Goal: Task Accomplishment & Management: Complete application form

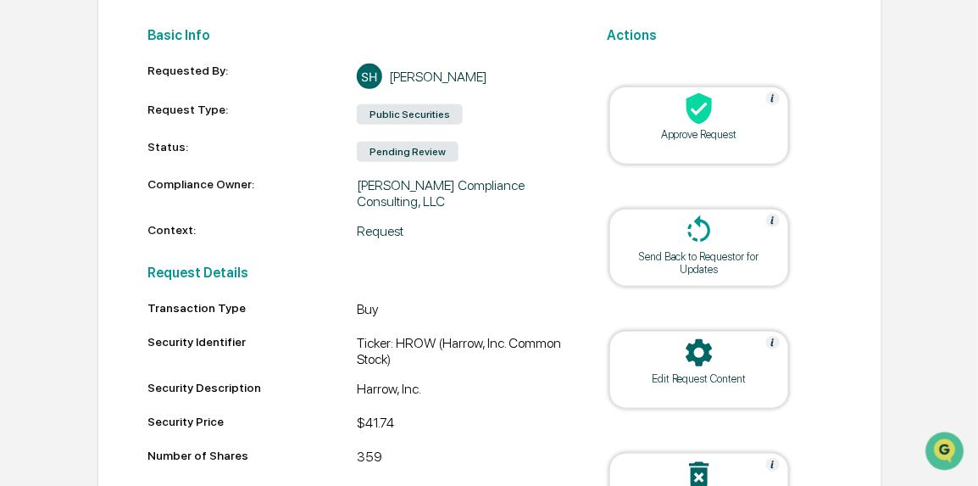
click at [930, 219] on div "Home Forms & Requests Public Securities (HROW) Public Securities (HROW) Request…" at bounding box center [489, 273] width 978 height 841
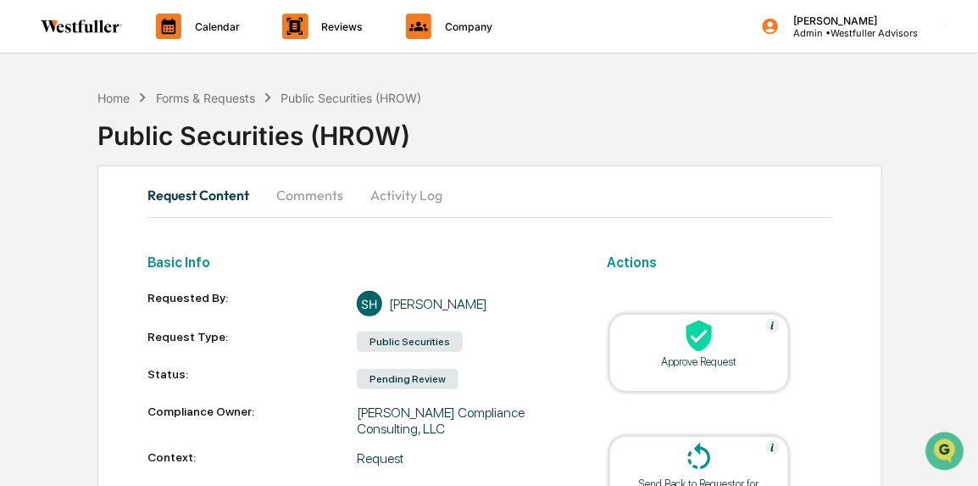
click at [242, 97] on div "Forms & Requests" at bounding box center [205, 98] width 99 height 14
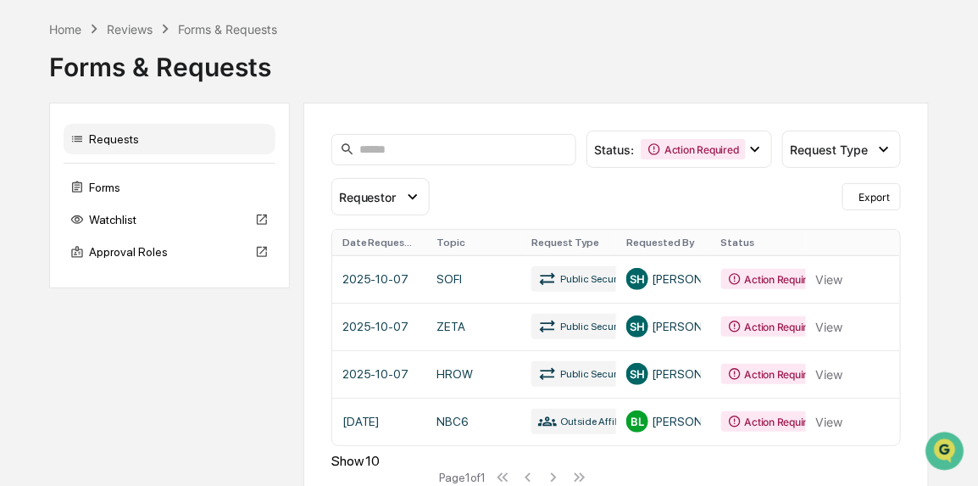
scroll to position [89, 0]
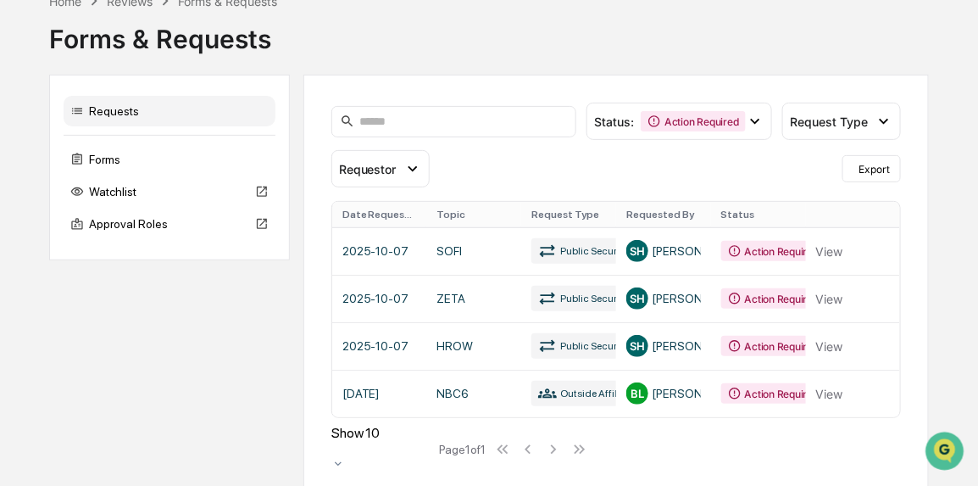
click at [474, 293] on link at bounding box center [616, 298] width 569 height 47
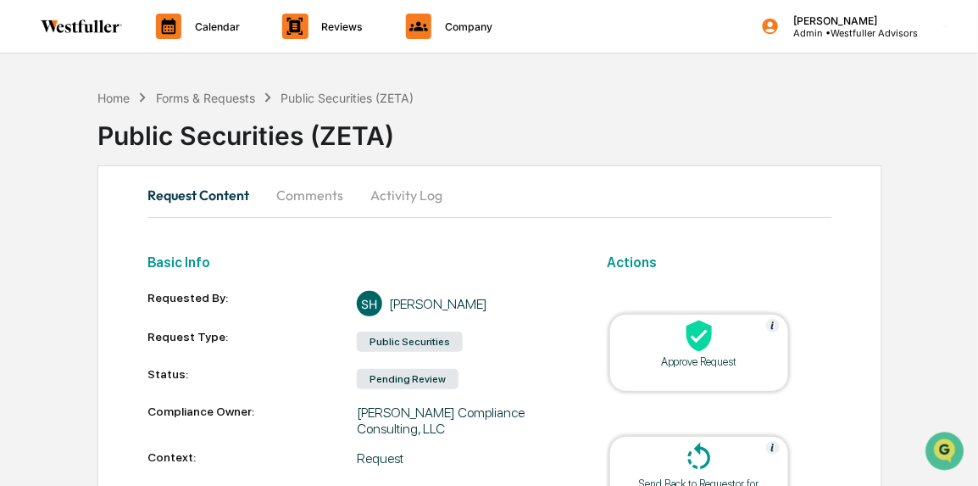
click at [226, 96] on div "Forms & Requests" at bounding box center [205, 98] width 99 height 14
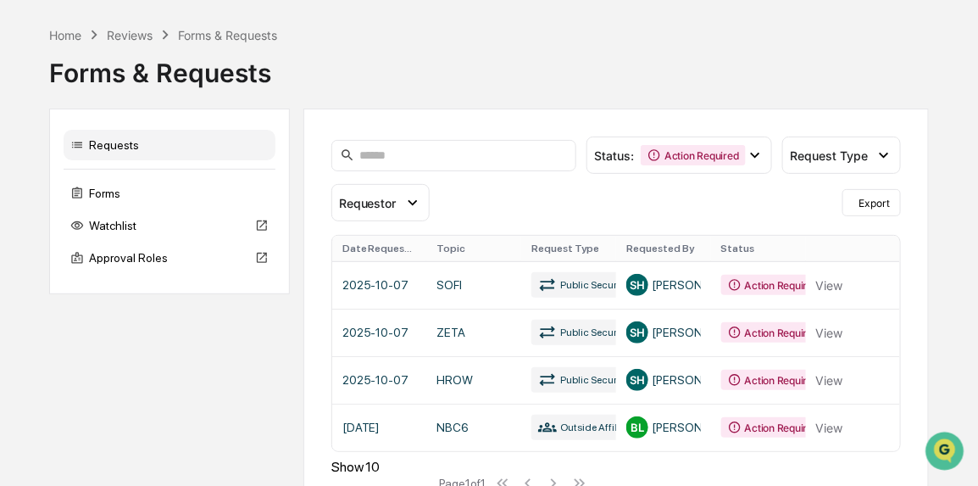
scroll to position [89, 0]
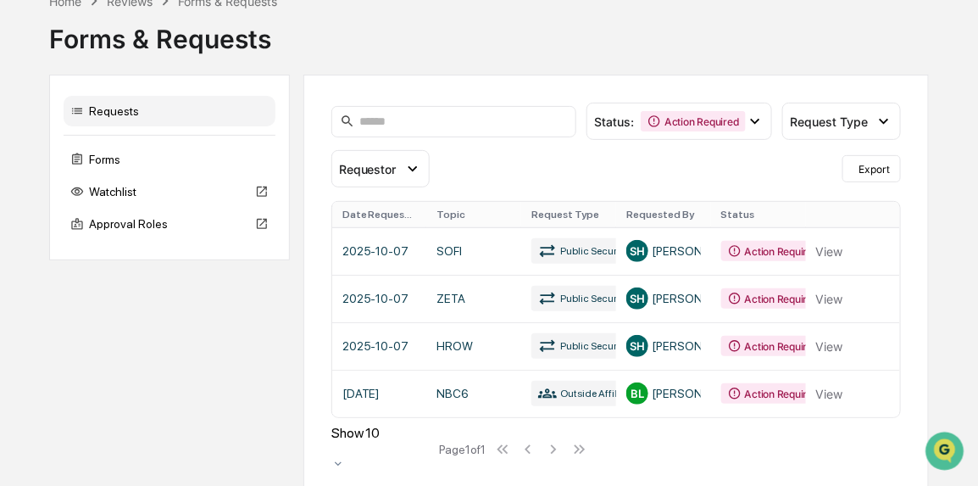
click at [830, 294] on link at bounding box center [616, 298] width 569 height 47
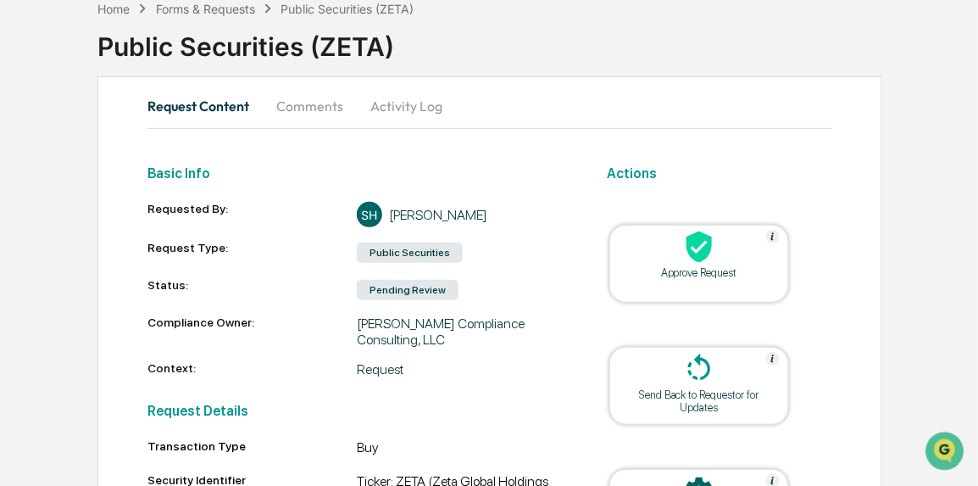
click at [236, 8] on div "Forms & Requests" at bounding box center [205, 9] width 99 height 14
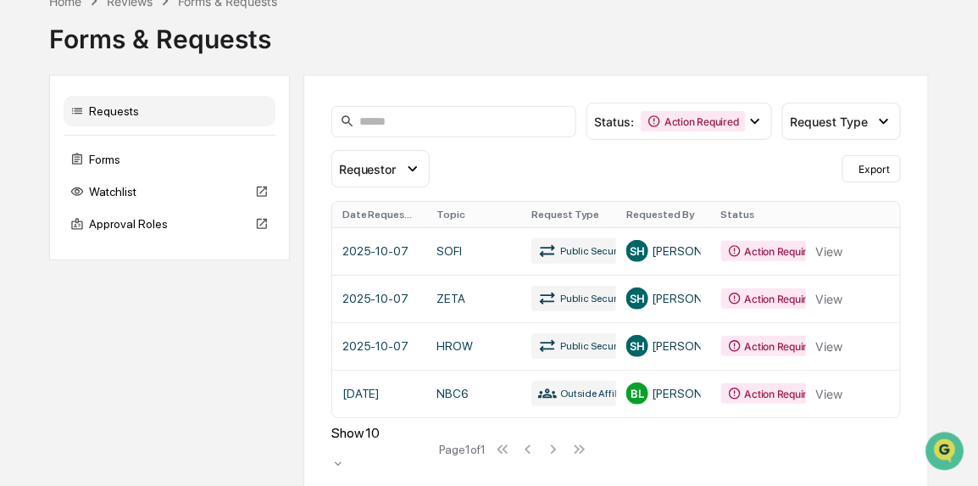
click at [679, 128] on div "Action Required" at bounding box center [693, 121] width 104 height 20
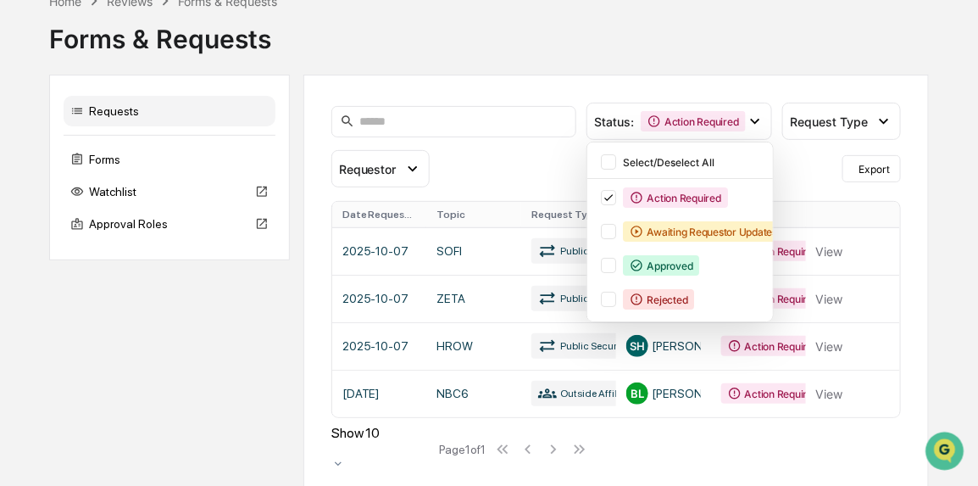
click at [658, 256] on div "Approved" at bounding box center [661, 265] width 76 height 20
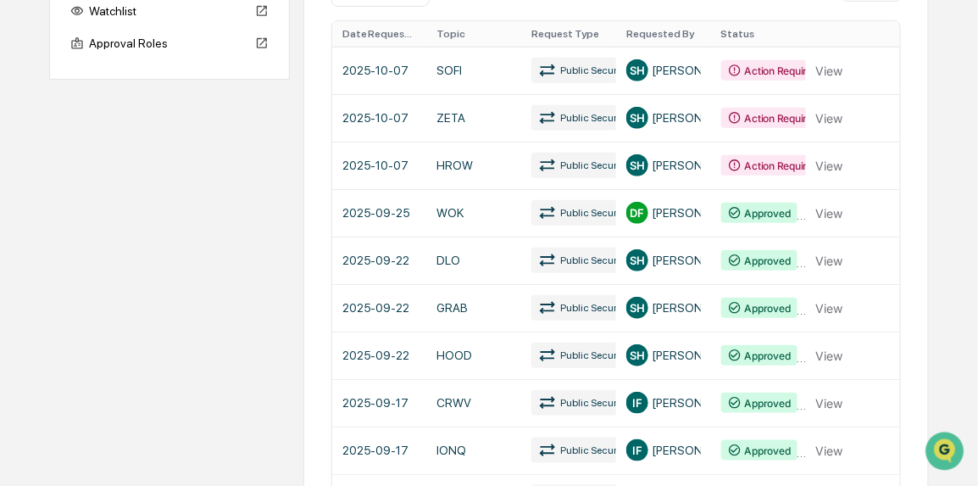
scroll to position [374, 0]
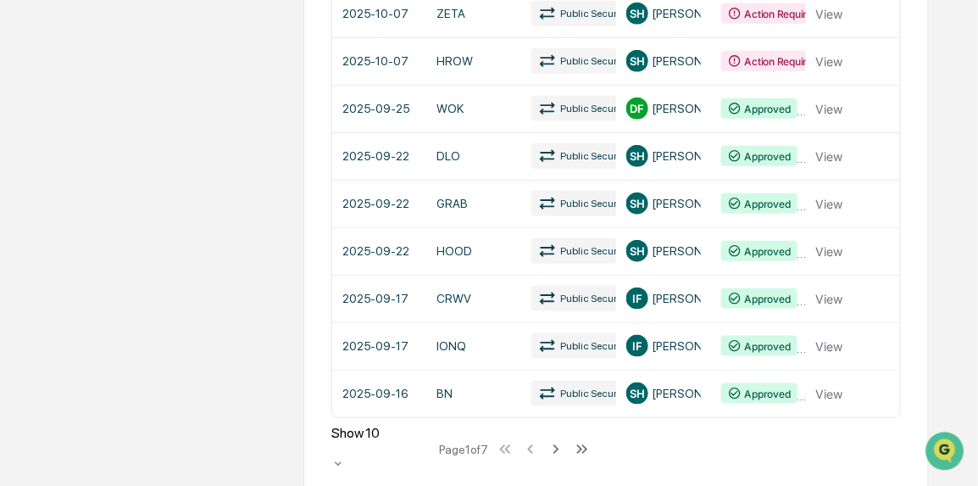
click at [465, 107] on link at bounding box center [616, 108] width 569 height 47
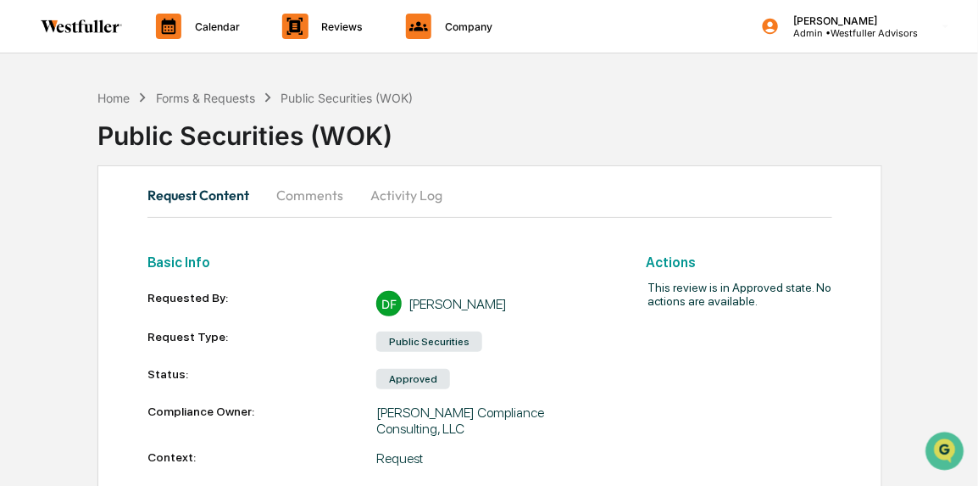
click at [292, 210] on button "Comments" at bounding box center [310, 195] width 94 height 41
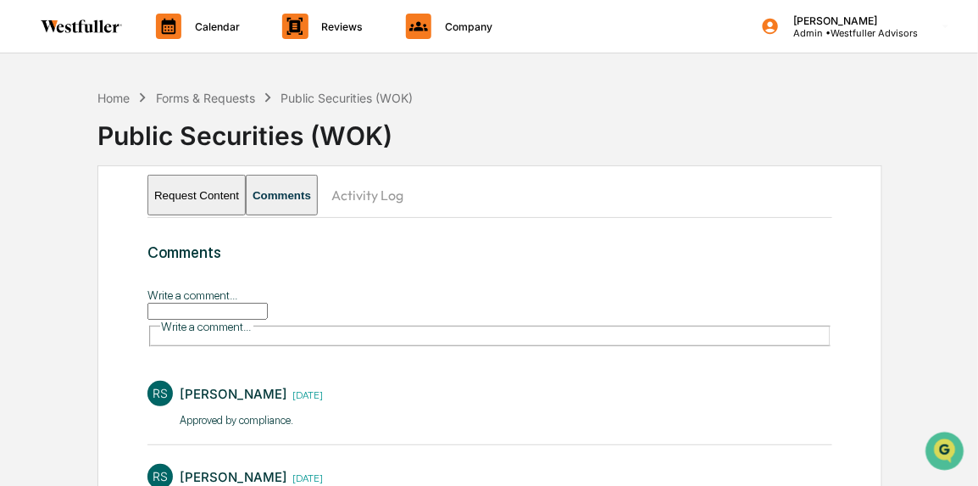
scroll to position [72, 0]
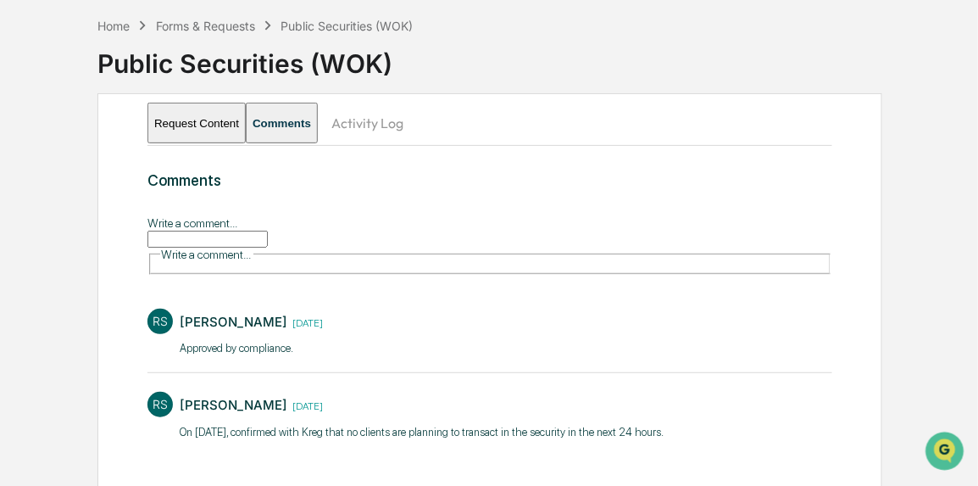
click at [180, 424] on p "On [DATE], confirmed with Kreg that no clients are planning to transact in the …" at bounding box center [422, 432] width 484 height 17
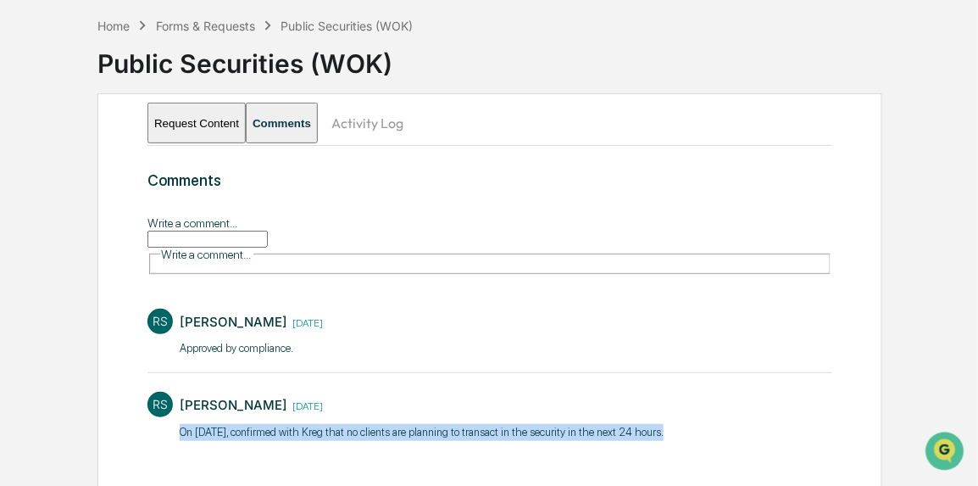
drag, startPoint x: 655, startPoint y: 415, endPoint x: 179, endPoint y: 415, distance: 476.2
click at [180, 424] on p "On [DATE], confirmed with Kreg that no clients are planning to transact in the …" at bounding box center [422, 432] width 484 height 17
copy p "On [DATE], confirmed with Kreg that no clients are planning to transact in the …"
click at [225, 116] on button "Request Content" at bounding box center [196, 123] width 98 height 41
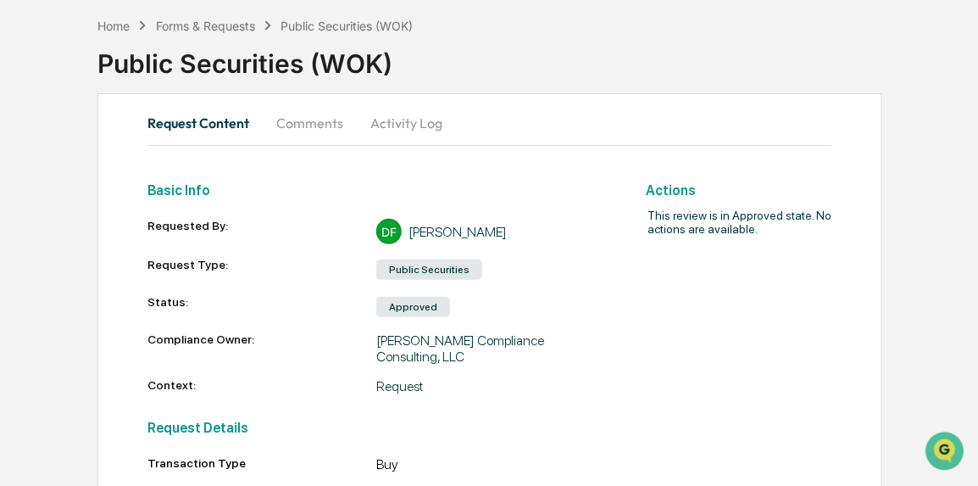
click at [246, 24] on div "Forms & Requests" at bounding box center [205, 26] width 99 height 14
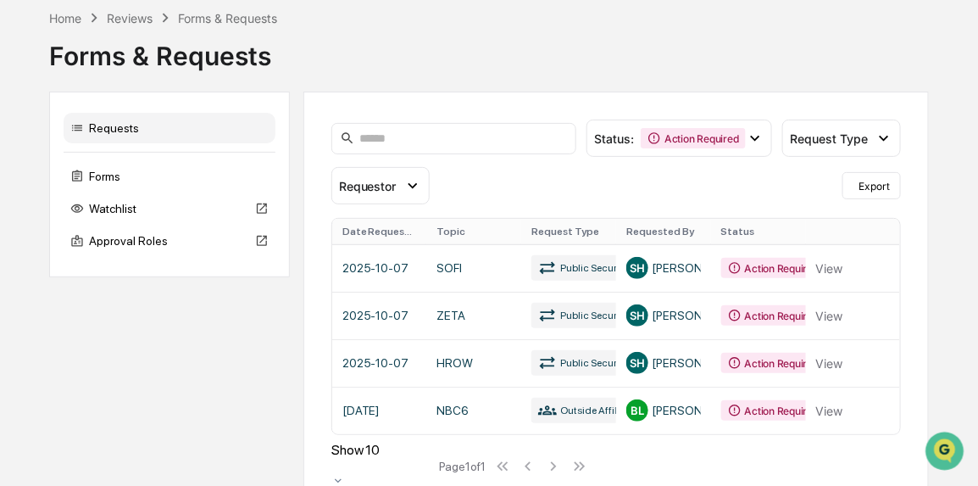
click at [496, 319] on link at bounding box center [616, 314] width 569 height 47
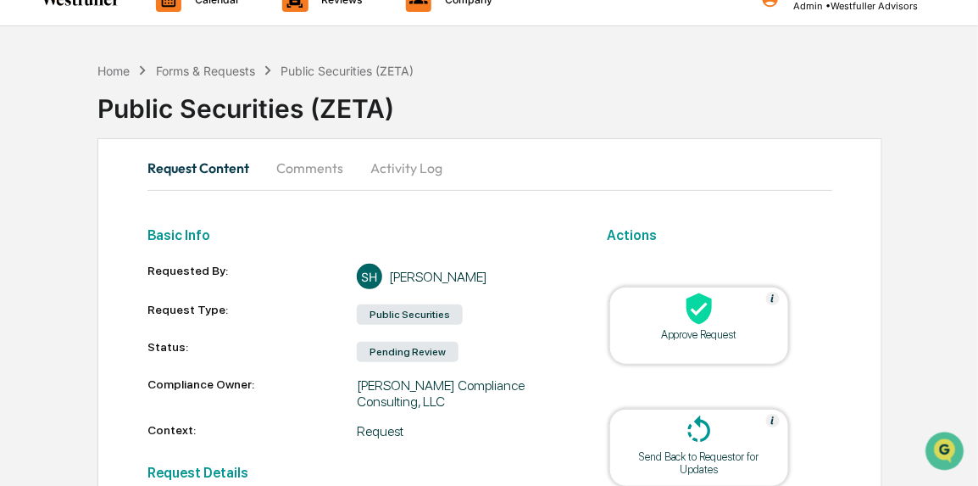
scroll to position [26, 0]
click at [312, 154] on button "Comments" at bounding box center [310, 168] width 94 height 41
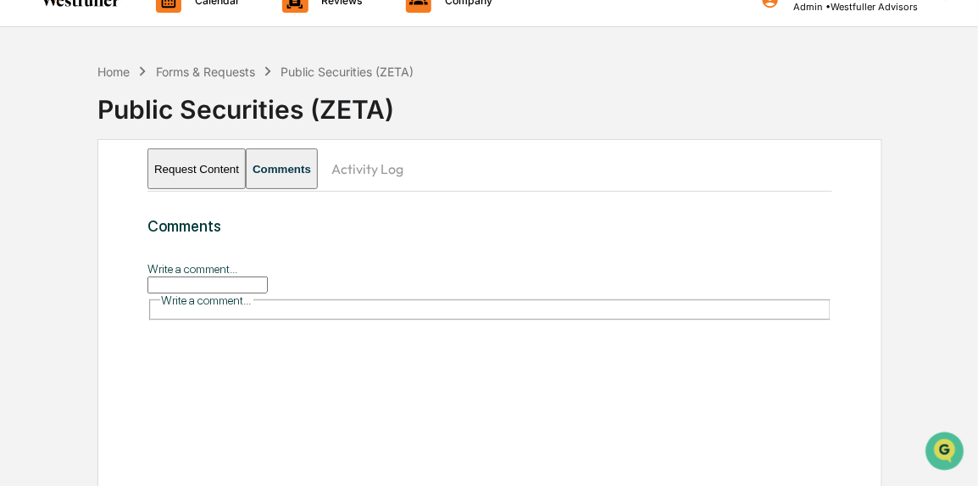
scroll to position [0, 0]
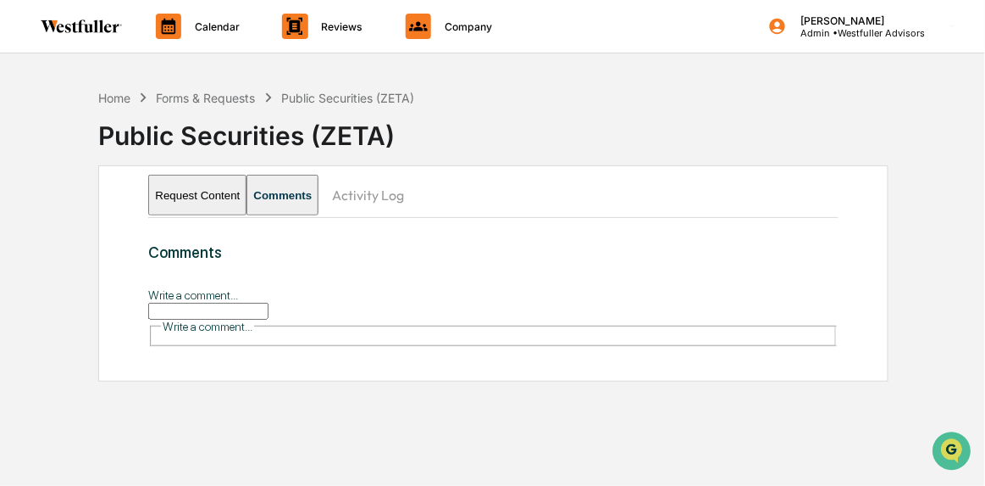
click at [269, 302] on input "Write a comment..." at bounding box center [208, 310] width 120 height 17
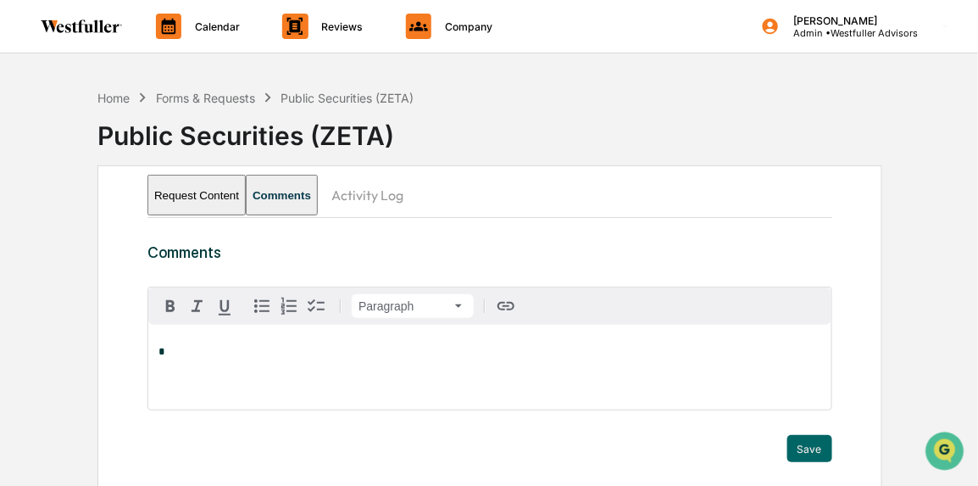
paste div
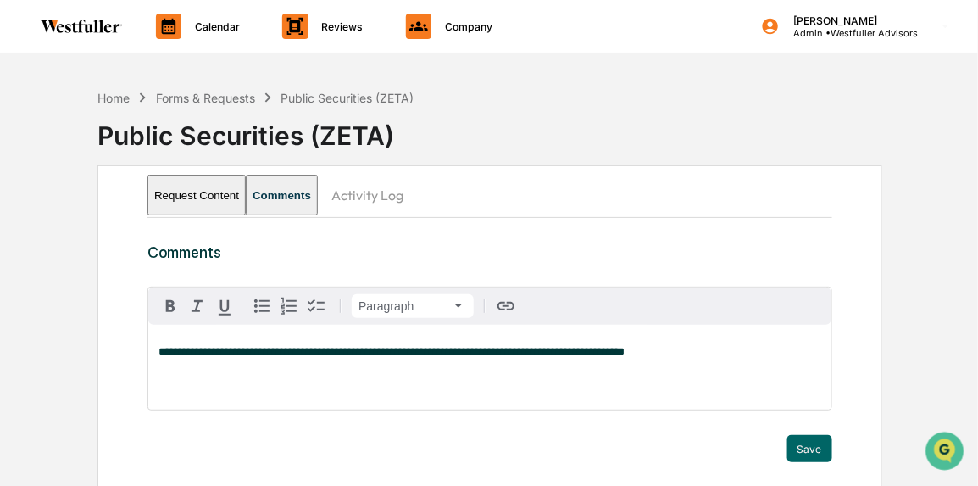
click at [194, 349] on span "**********" at bounding box center [391, 351] width 466 height 11
click at [178, 352] on span "**********" at bounding box center [391, 351] width 466 height 11
click at [680, 347] on p "**********" at bounding box center [489, 352] width 663 height 12
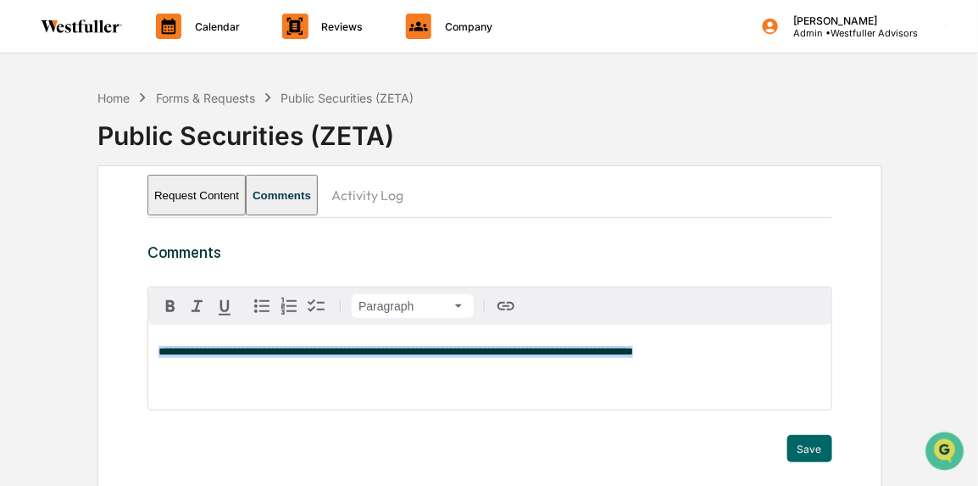
copy span "**********"
click at [659, 370] on div "**********" at bounding box center [489, 367] width 683 height 85
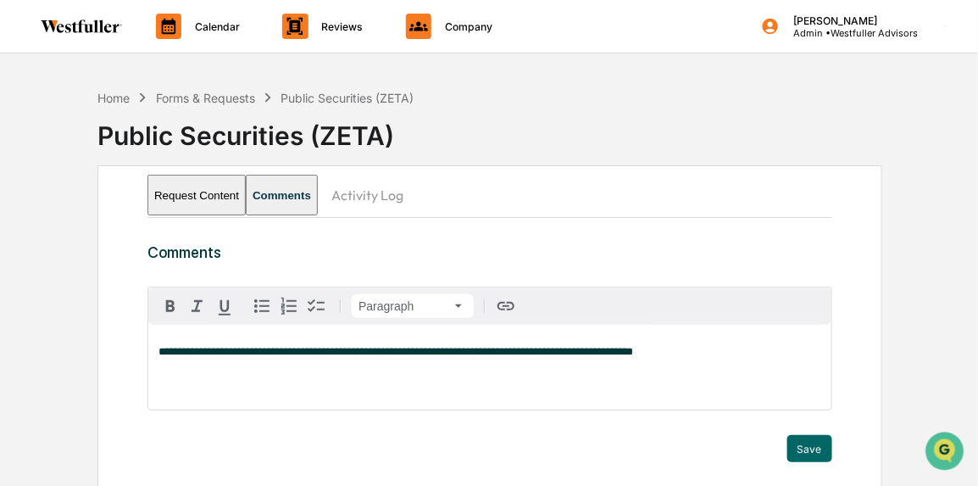
click at [827, 448] on button "Save" at bounding box center [809, 448] width 45 height 27
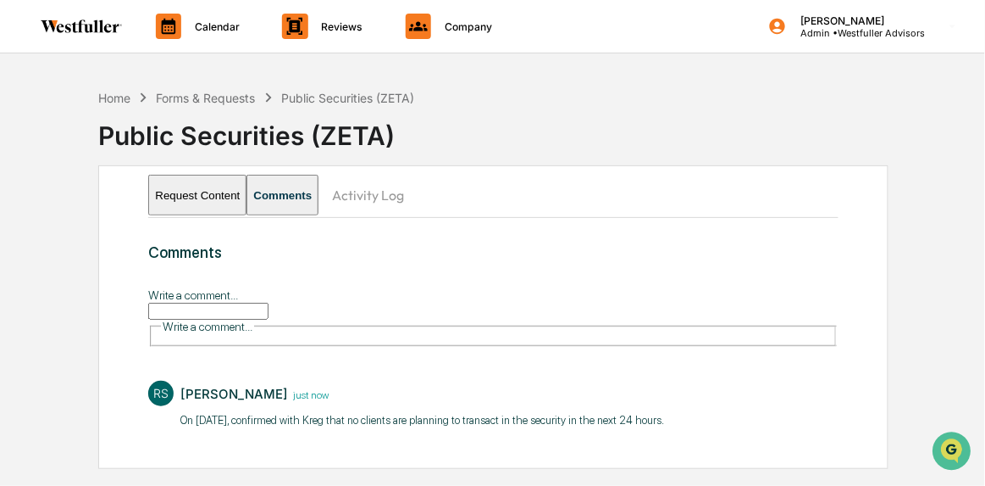
click at [237, 193] on button "Request Content" at bounding box center [197, 195] width 98 height 41
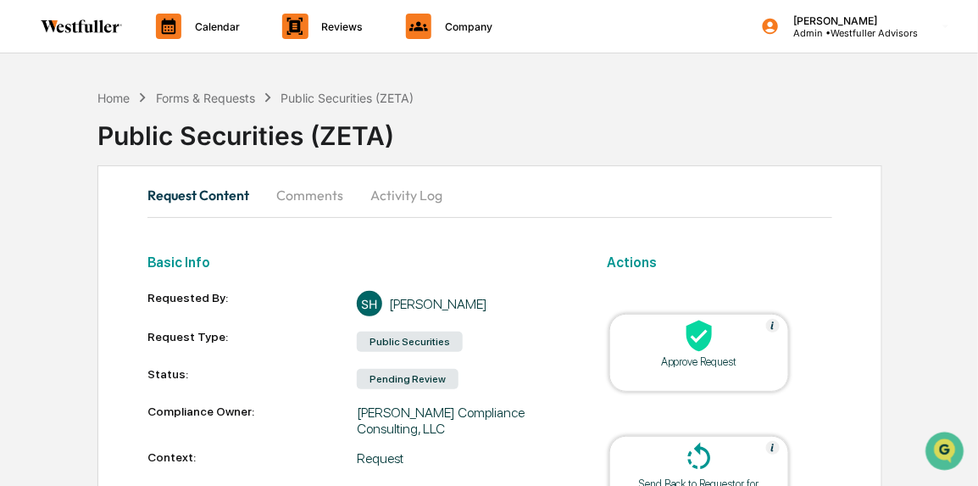
click at [717, 364] on div "Approve Request" at bounding box center [699, 361] width 153 height 13
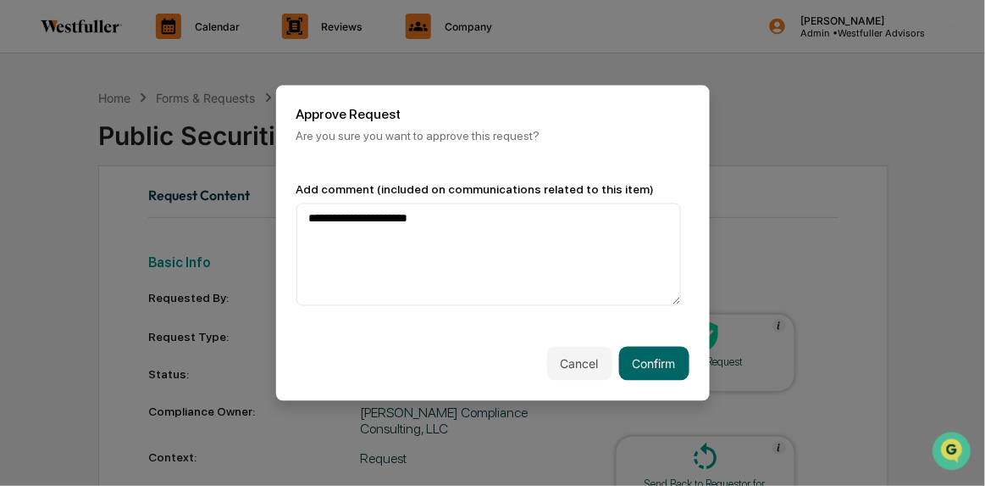
type textarea "**********"
click at [632, 356] on button "Confirm" at bounding box center [654, 364] width 70 height 34
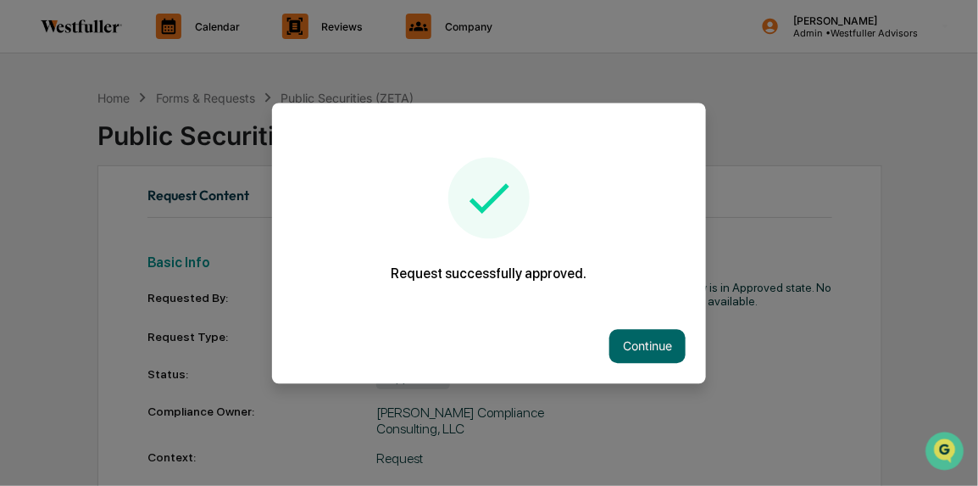
click at [638, 341] on button "Continue" at bounding box center [647, 346] width 76 height 34
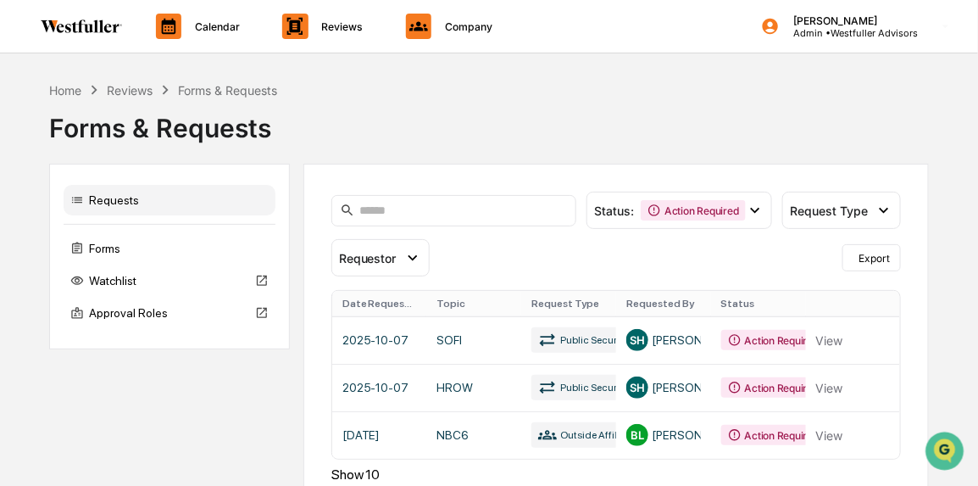
scroll to position [42, 0]
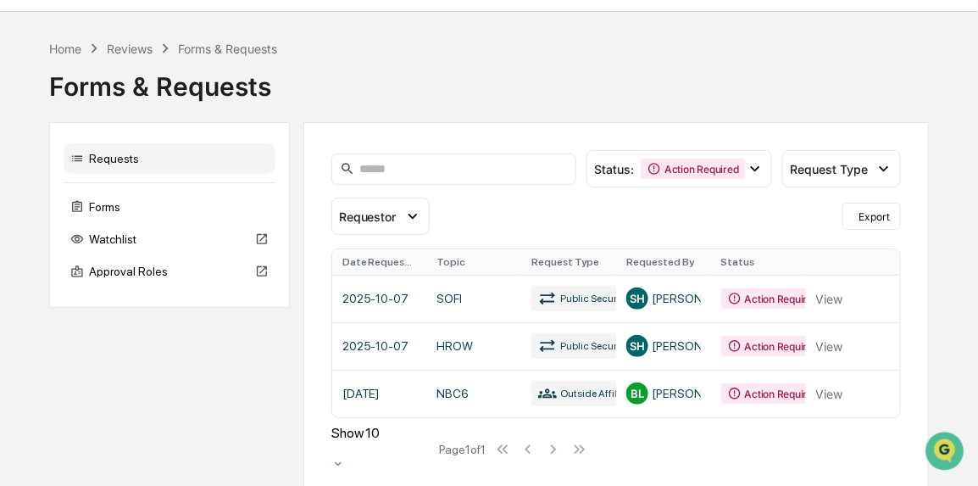
click at [479, 297] on link at bounding box center [616, 298] width 569 height 47
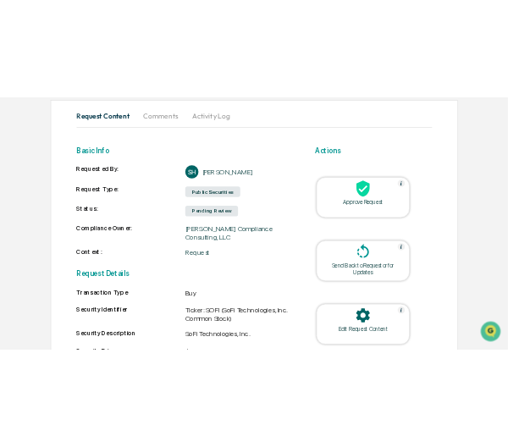
scroll to position [207, 0]
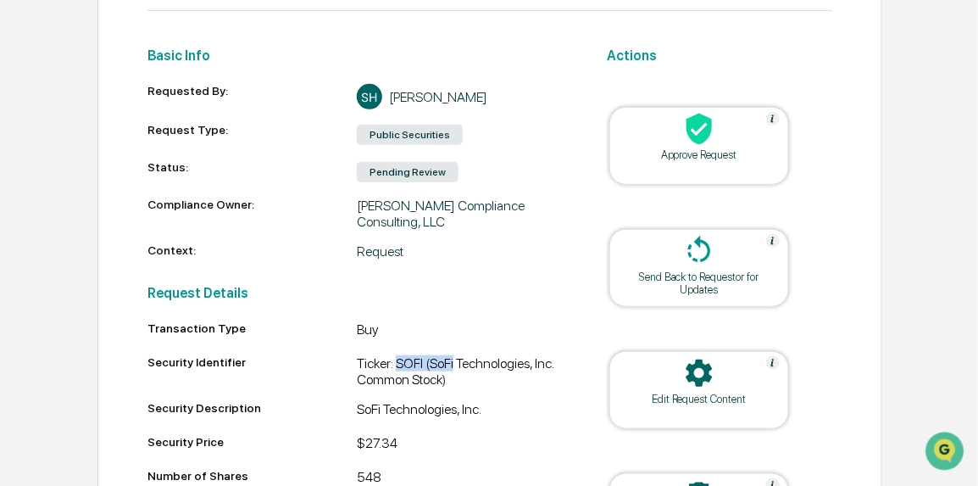
drag, startPoint x: 397, startPoint y: 347, endPoint x: 455, endPoint y: 353, distance: 58.9
click at [455, 355] on div "Ticker: SOFI (SoFi Technologies, Inc. Common Stock)" at bounding box center [461, 371] width 209 height 32
click at [480, 360] on div "Ticker: SOFI (SoFi Technologies, Inc. Common Stock)" at bounding box center [461, 371] width 209 height 32
drag, startPoint x: 452, startPoint y: 367, endPoint x: 426, endPoint y: 347, distance: 32.0
click at [426, 355] on div "Ticker: SOFI (SoFi Technologies, Inc. Common Stock)" at bounding box center [461, 371] width 209 height 32
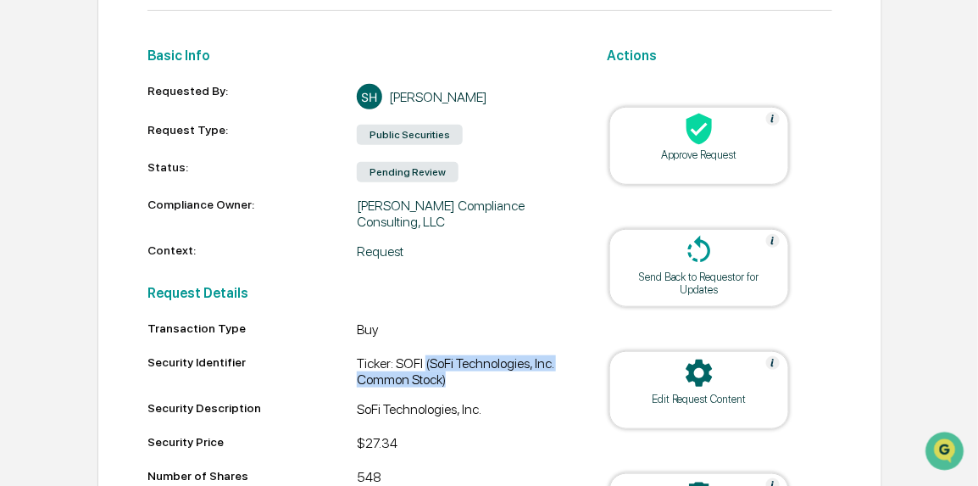
copy div "(SoFi Technologies, Inc. Common Stock)"
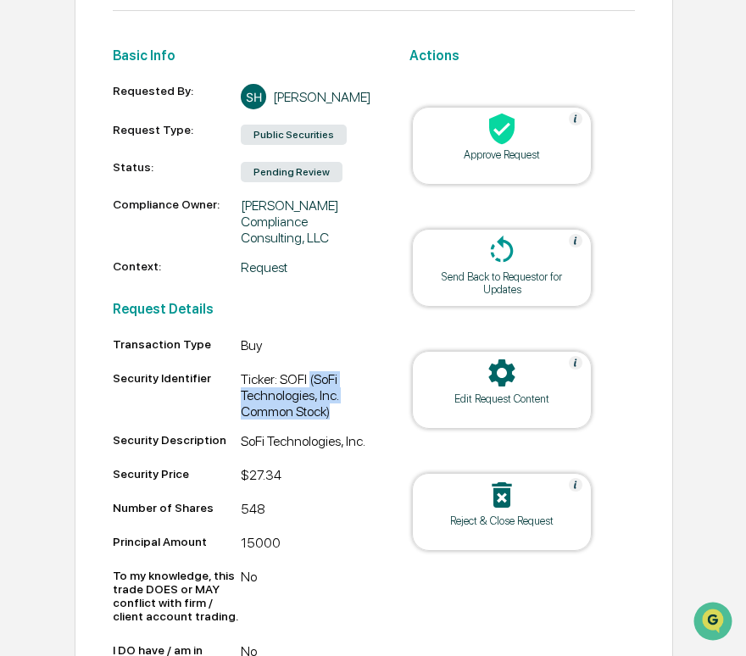
drag, startPoint x: 468, startPoint y: 8, endPoint x: 31, endPoint y: 383, distance: 575.0
click at [31, 383] on div "Home Forms & Requests Public Securities (SOFI) Public Securities (SOFI) Request…" at bounding box center [373, 331] width 746 height 914
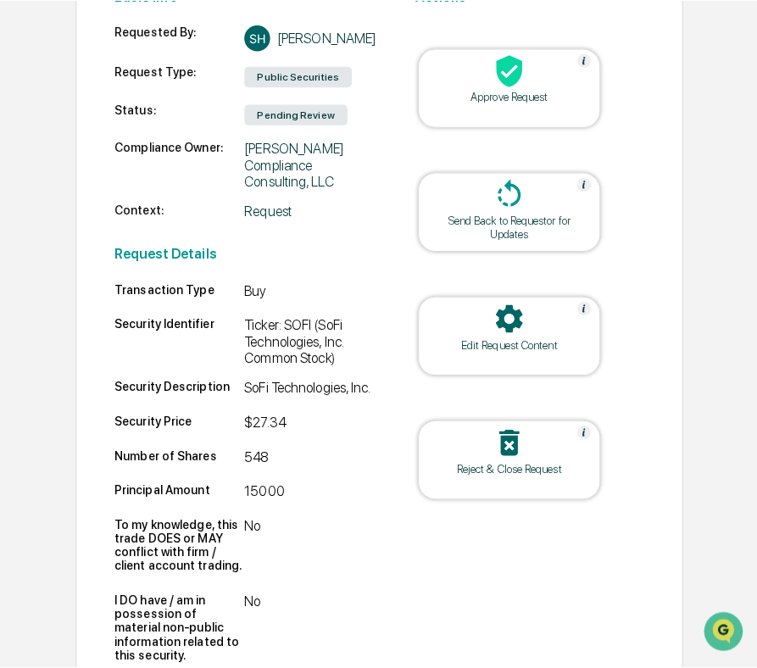
scroll to position [0, 0]
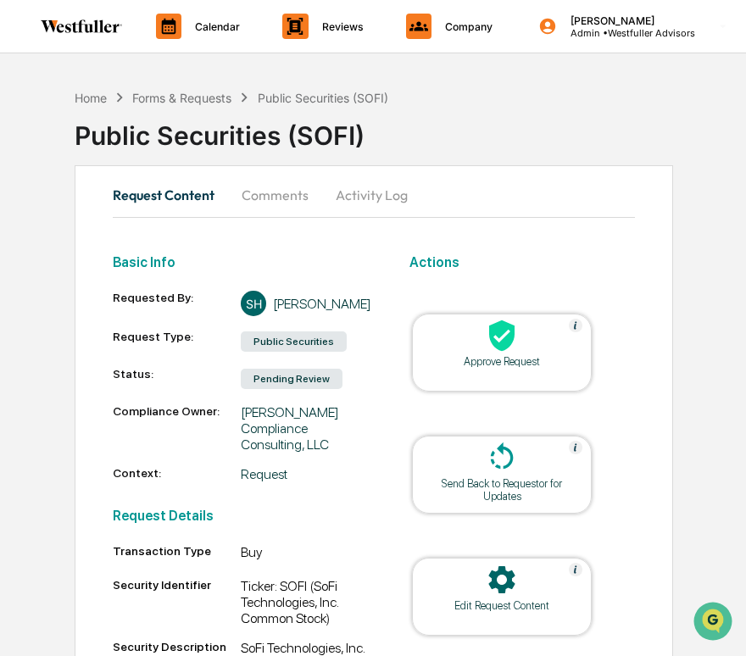
click at [280, 193] on button "Comments" at bounding box center [275, 195] width 94 height 41
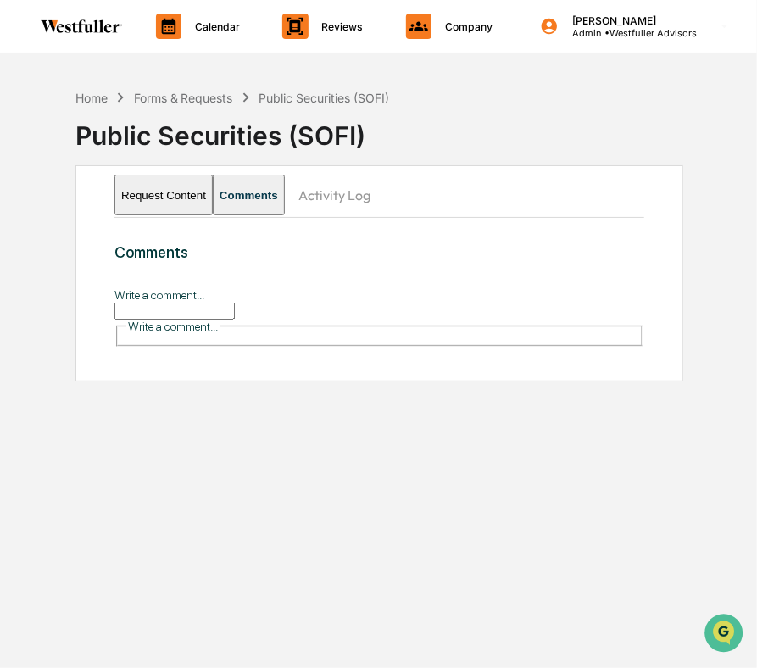
click at [220, 105] on div "Home Forms & Requests Public Securities (SOFI)" at bounding box center [232, 97] width 314 height 19
click at [220, 95] on div "Forms & Requests" at bounding box center [183, 98] width 99 height 14
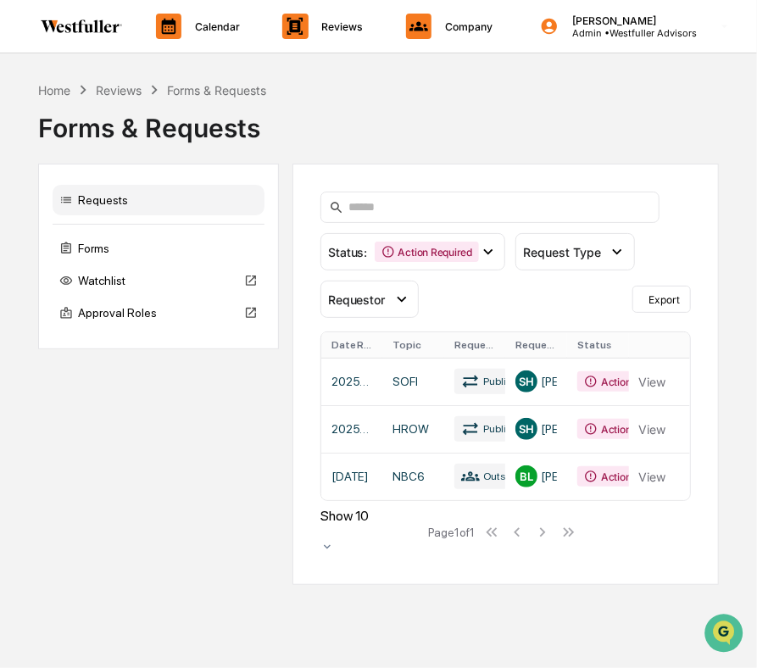
click at [472, 253] on div "Action Required" at bounding box center [427, 251] width 104 height 20
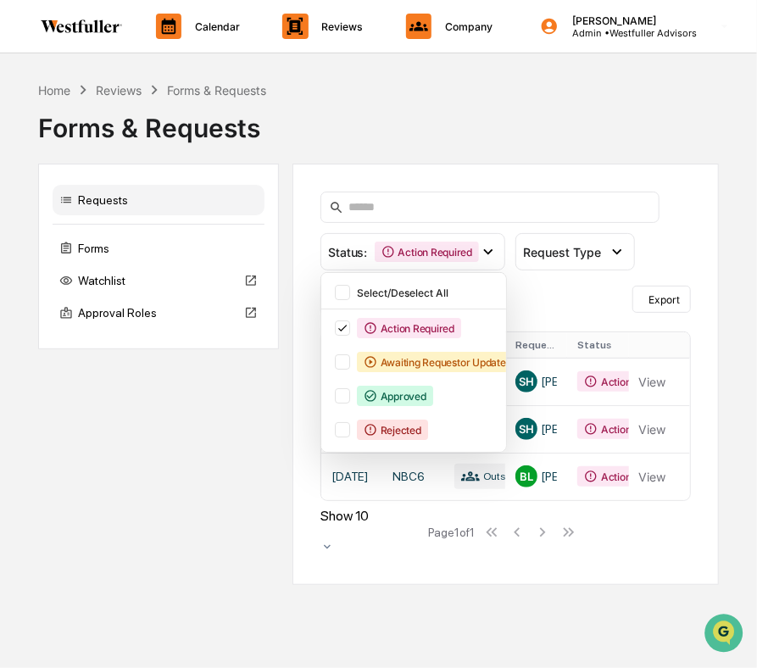
click at [409, 393] on div "Approved" at bounding box center [395, 396] width 76 height 20
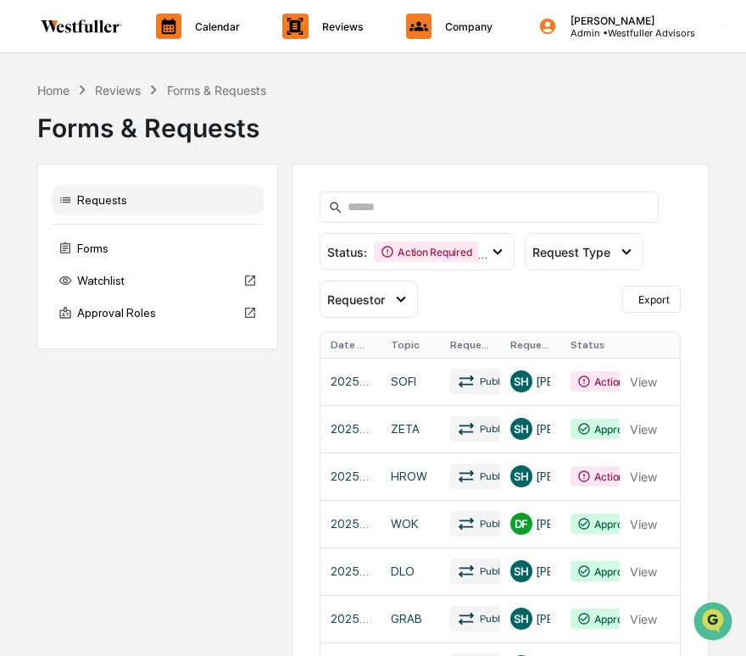
click at [410, 422] on link at bounding box center [499, 428] width 359 height 47
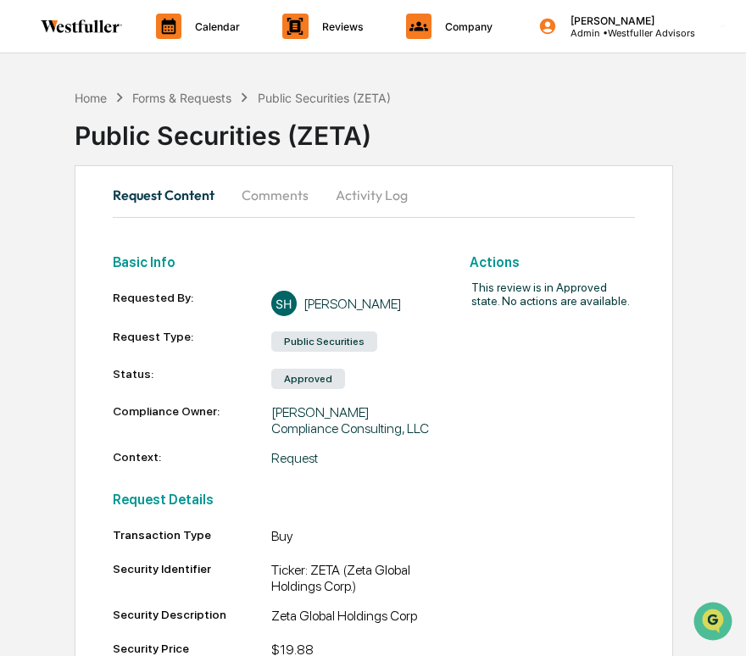
click at [269, 201] on button "Comments" at bounding box center [275, 195] width 94 height 41
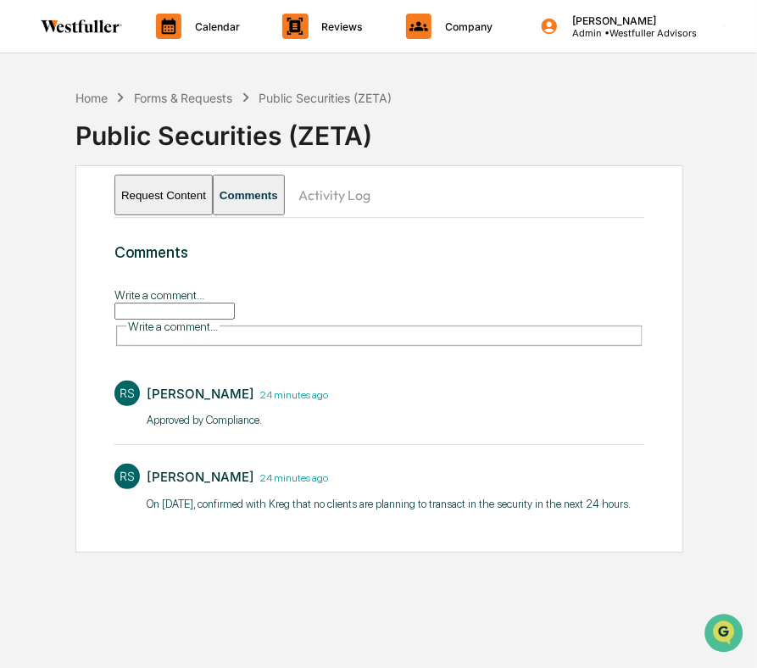
drag, startPoint x: 633, startPoint y: 483, endPoint x: 142, endPoint y: 486, distance: 490.6
click at [142, 485] on div "RS [PERSON_NAME] 24 minutes ago On [DATE], confirmed with Kreg that no clients …" at bounding box center [379, 486] width 530 height 63
copy p "On [DATE], confirmed with Kreg that no clients are planning to transact in the …"
click at [197, 104] on div "Forms & Requests" at bounding box center [183, 98] width 99 height 14
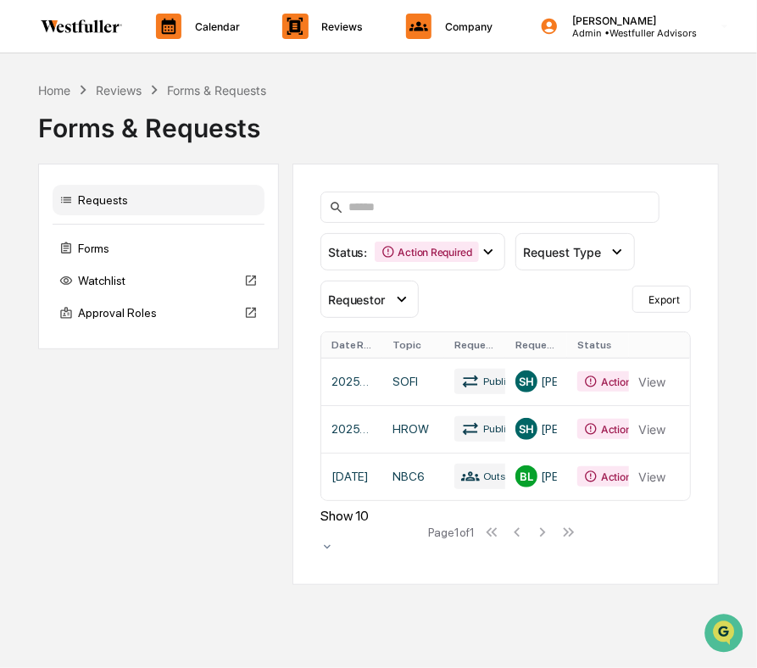
click at [436, 425] on link at bounding box center [505, 428] width 369 height 47
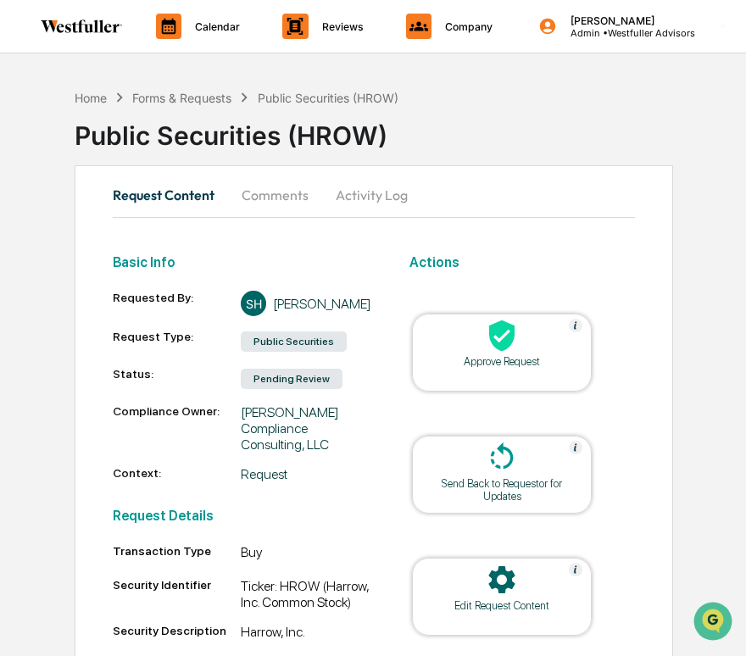
click at [297, 208] on button "Comments" at bounding box center [275, 195] width 94 height 41
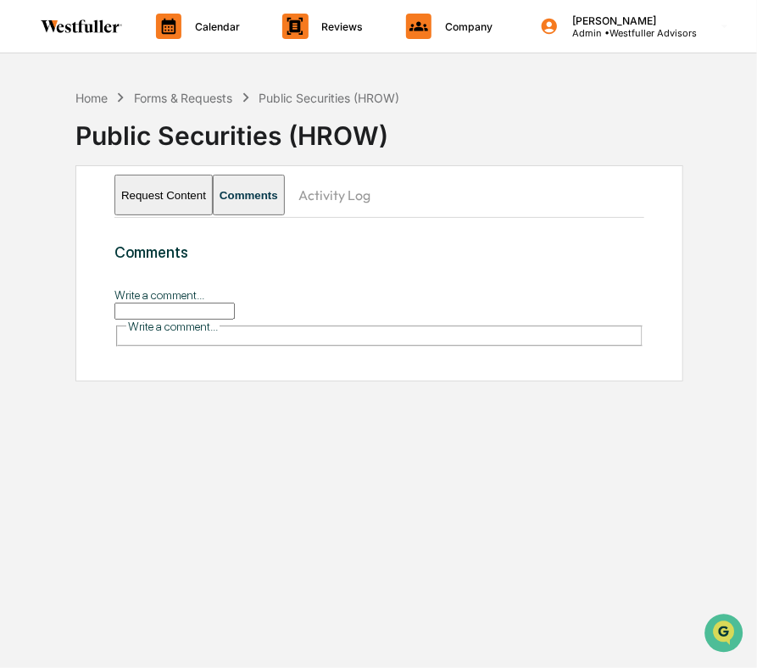
click at [235, 319] on input "Write a comment..." at bounding box center [174, 310] width 120 height 17
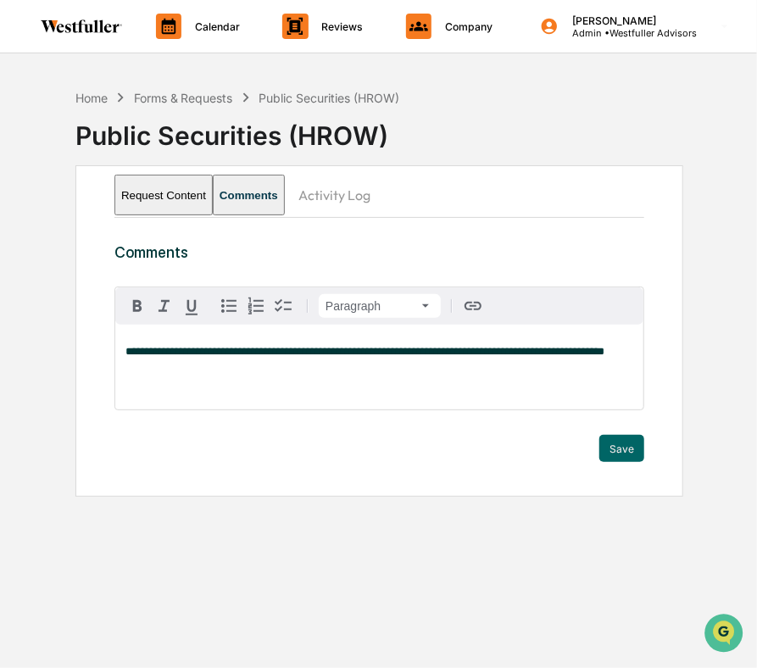
click at [624, 456] on button "Save" at bounding box center [621, 448] width 45 height 27
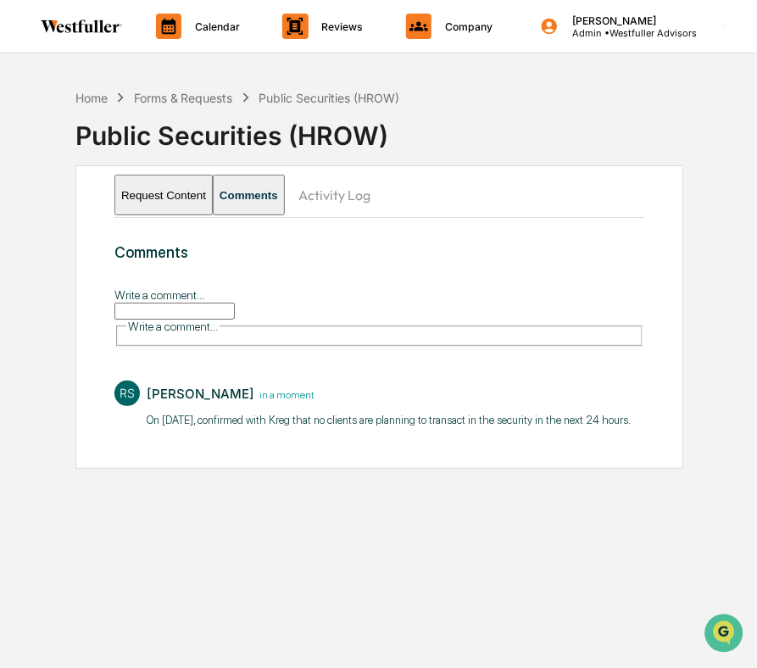
click at [171, 197] on button "Request Content" at bounding box center [163, 195] width 98 height 41
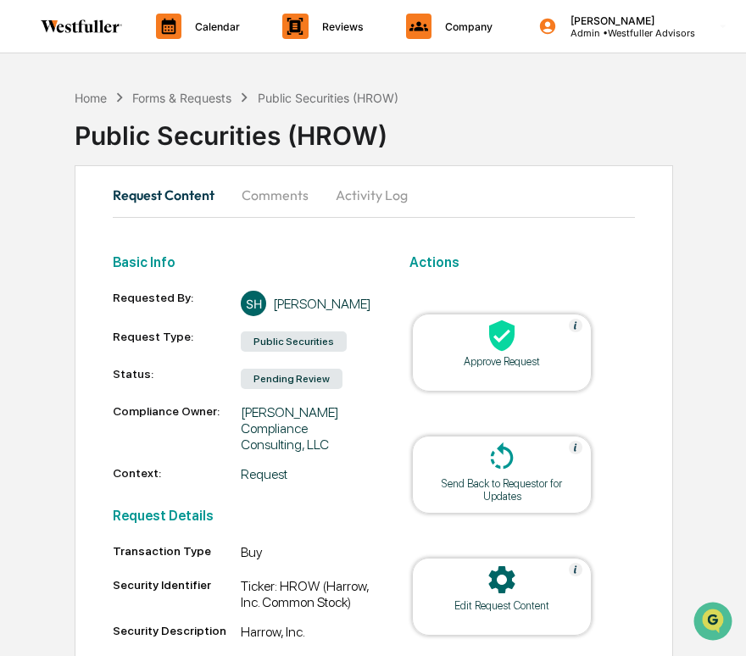
click at [499, 359] on div "Approve Request" at bounding box center [501, 361] width 153 height 13
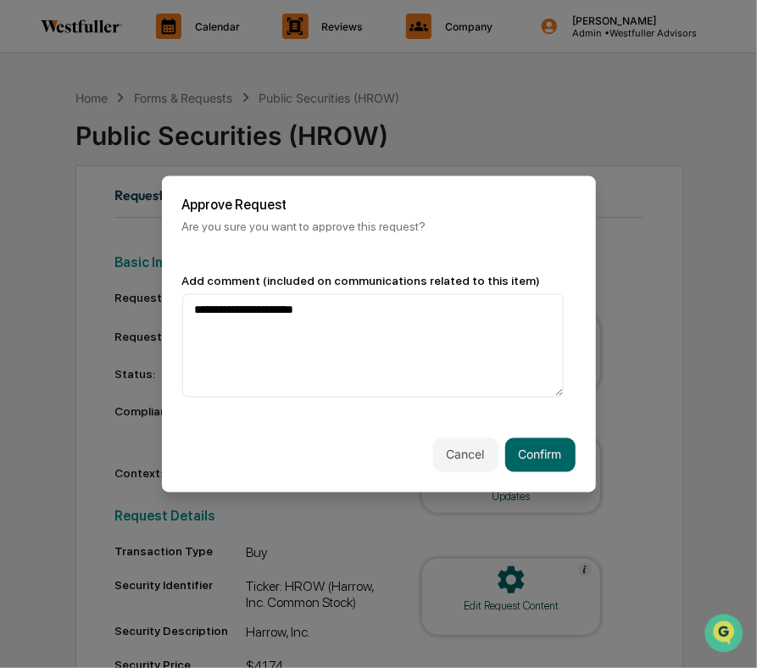
type textarea "**********"
click at [530, 451] on button "Confirm" at bounding box center [540, 454] width 70 height 34
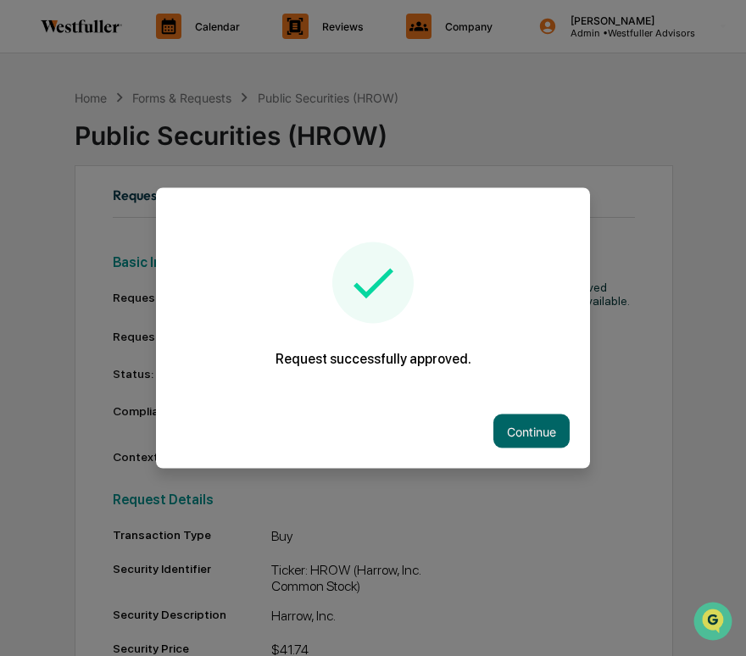
click at [508, 426] on button "Continue" at bounding box center [531, 431] width 76 height 34
